Goal: Task Accomplishment & Management: Manage account settings

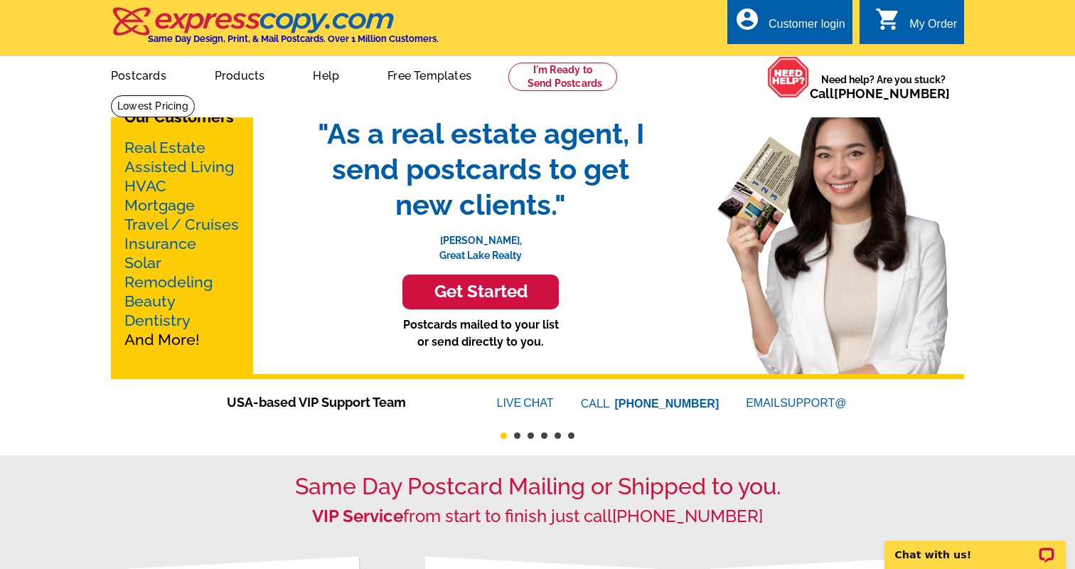
click at [811, 26] on div "Customer login" at bounding box center [807, 28] width 77 height 20
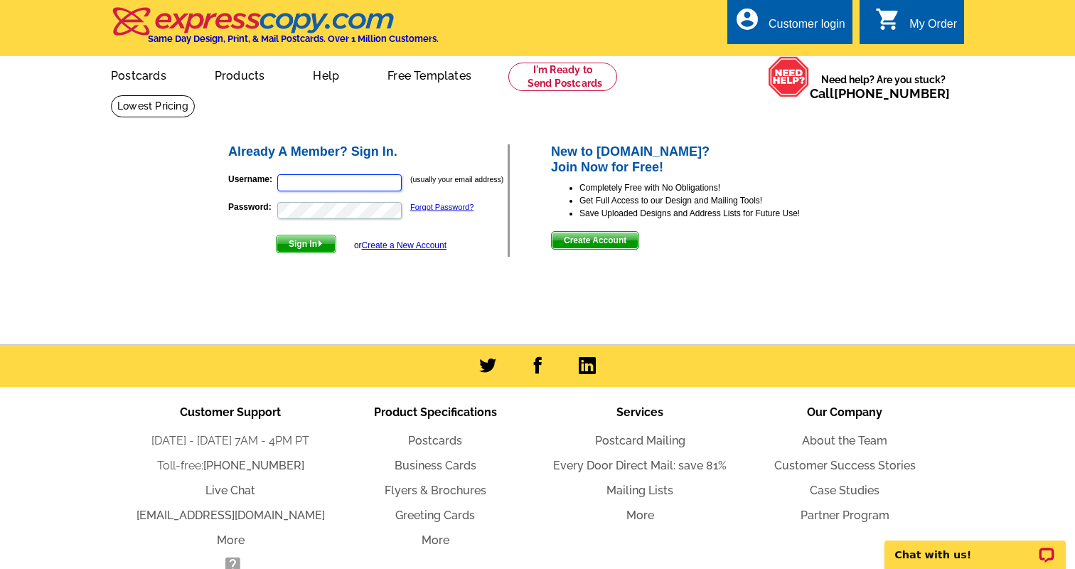
type input "orik@locustsystems.com"
click at [307, 246] on span "Sign In" at bounding box center [306, 243] width 59 height 17
